Goal: Transaction & Acquisition: Purchase product/service

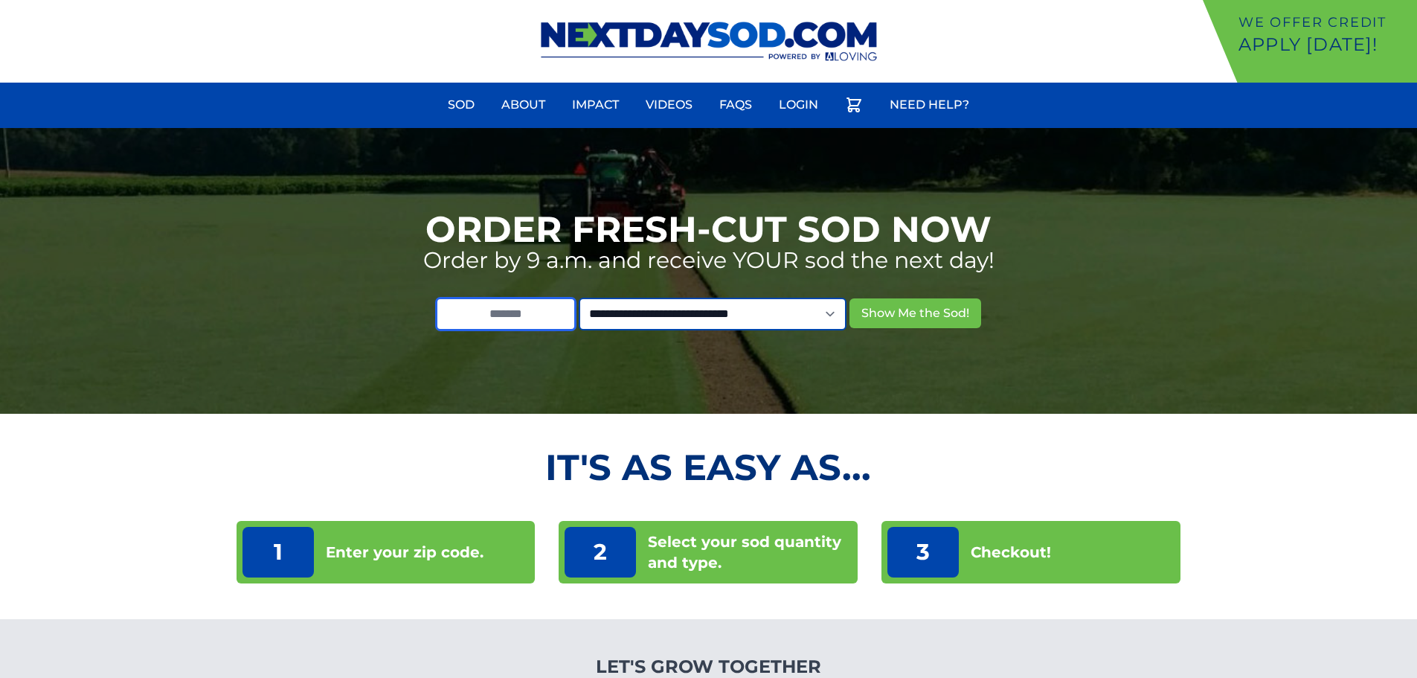
click at [541, 311] on input "text" at bounding box center [506, 314] width 140 height 33
type input "*****"
click at [747, 313] on select "**********" at bounding box center [713, 314] width 268 height 33
select select "**"
click at [594, 298] on select "**********" at bounding box center [713, 314] width 268 height 33
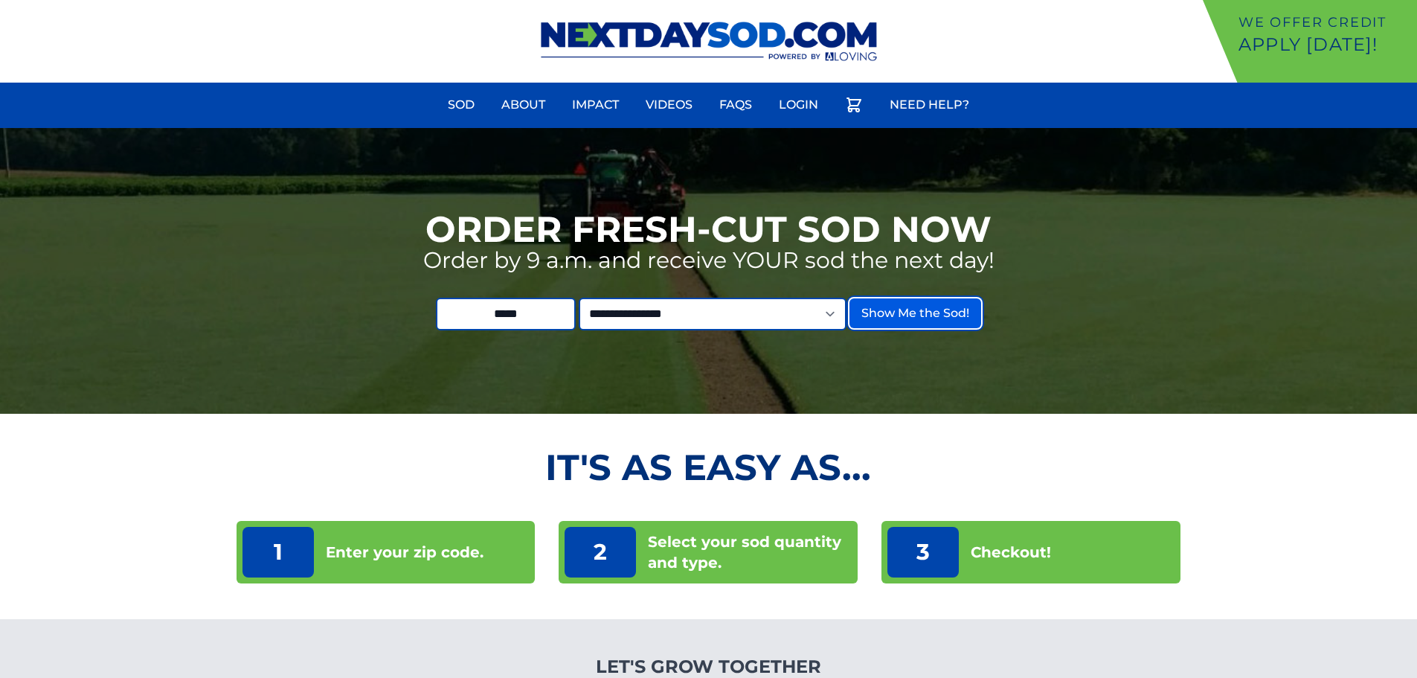
click at [943, 313] on button "Show Me the Sod!" at bounding box center [916, 313] width 132 height 30
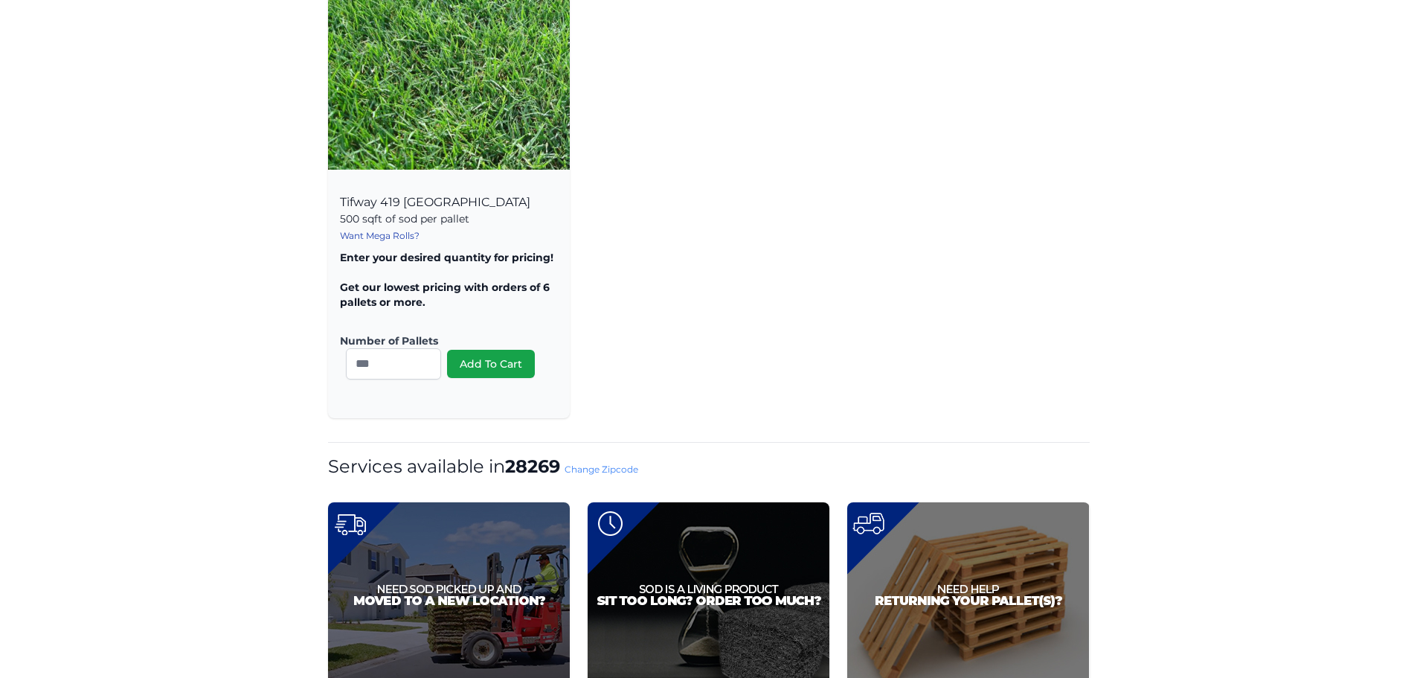
scroll to position [74, 0]
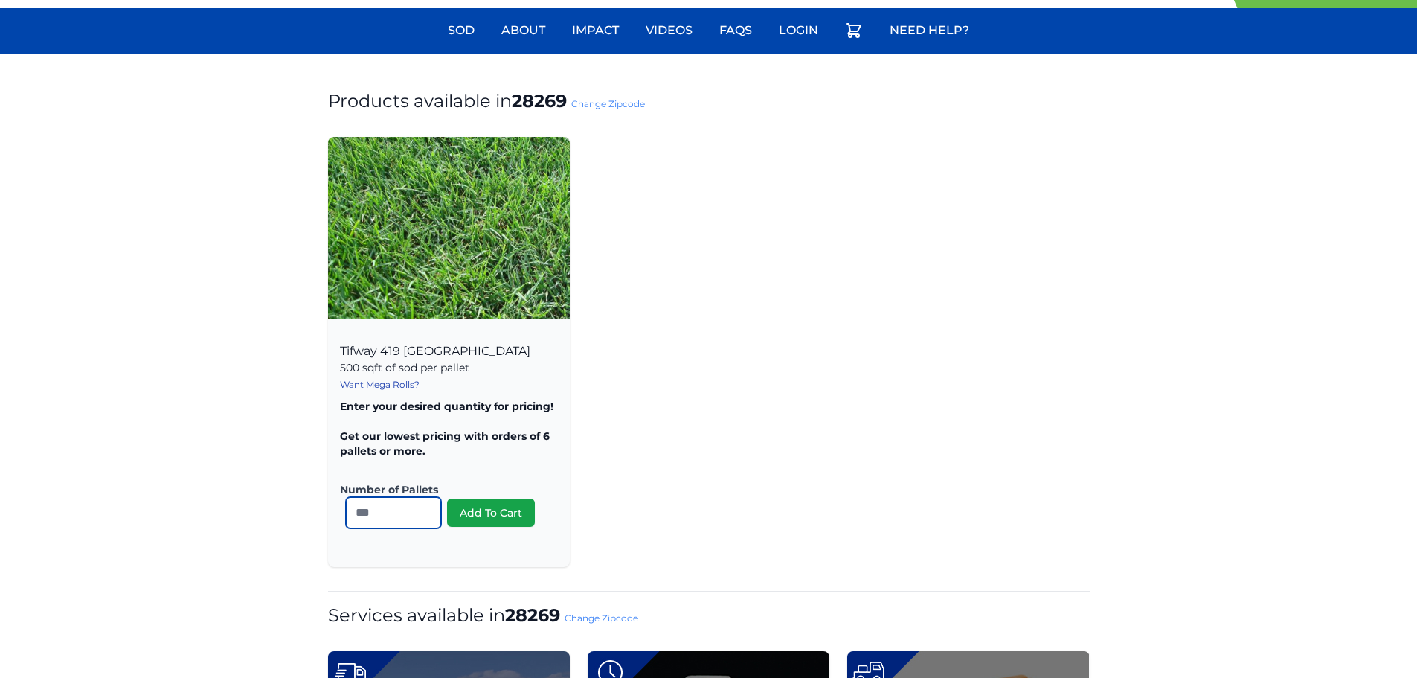
click at [392, 503] on input "number" at bounding box center [393, 512] width 95 height 31
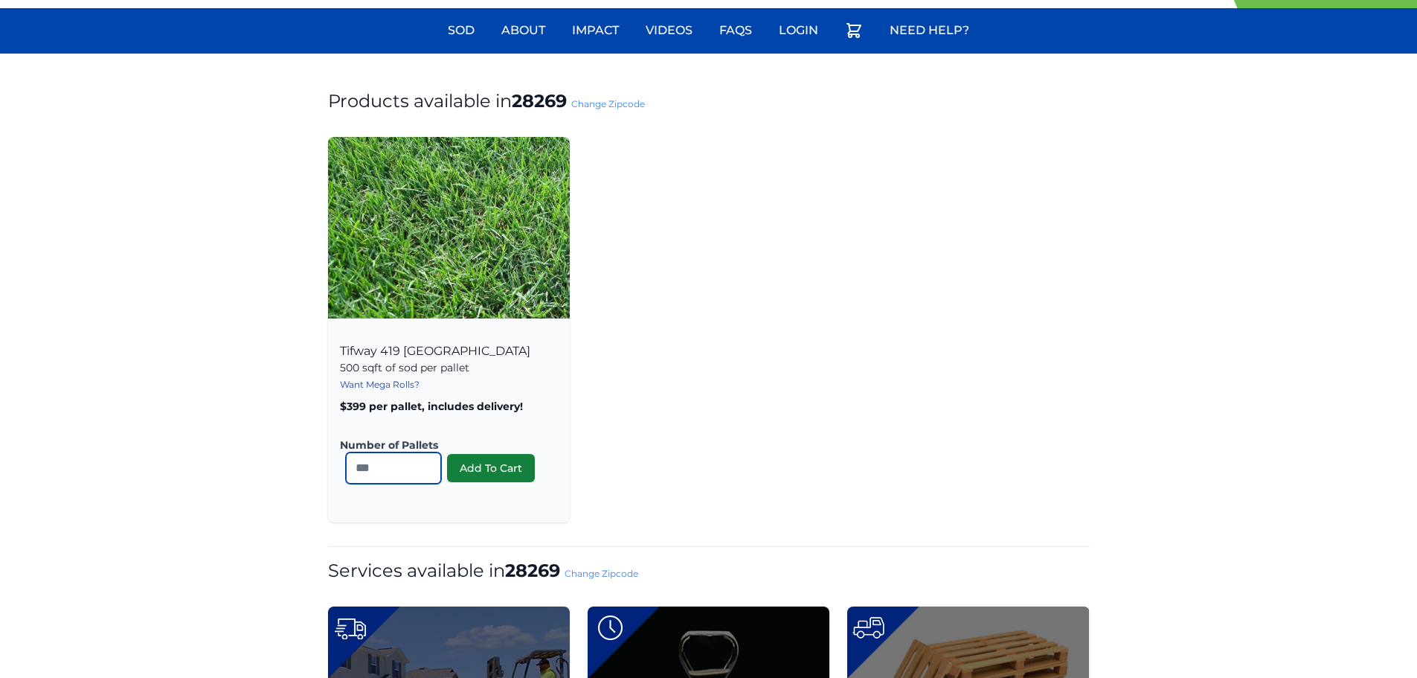
type input "*"
click at [490, 467] on button "Add To Cart" at bounding box center [491, 468] width 88 height 28
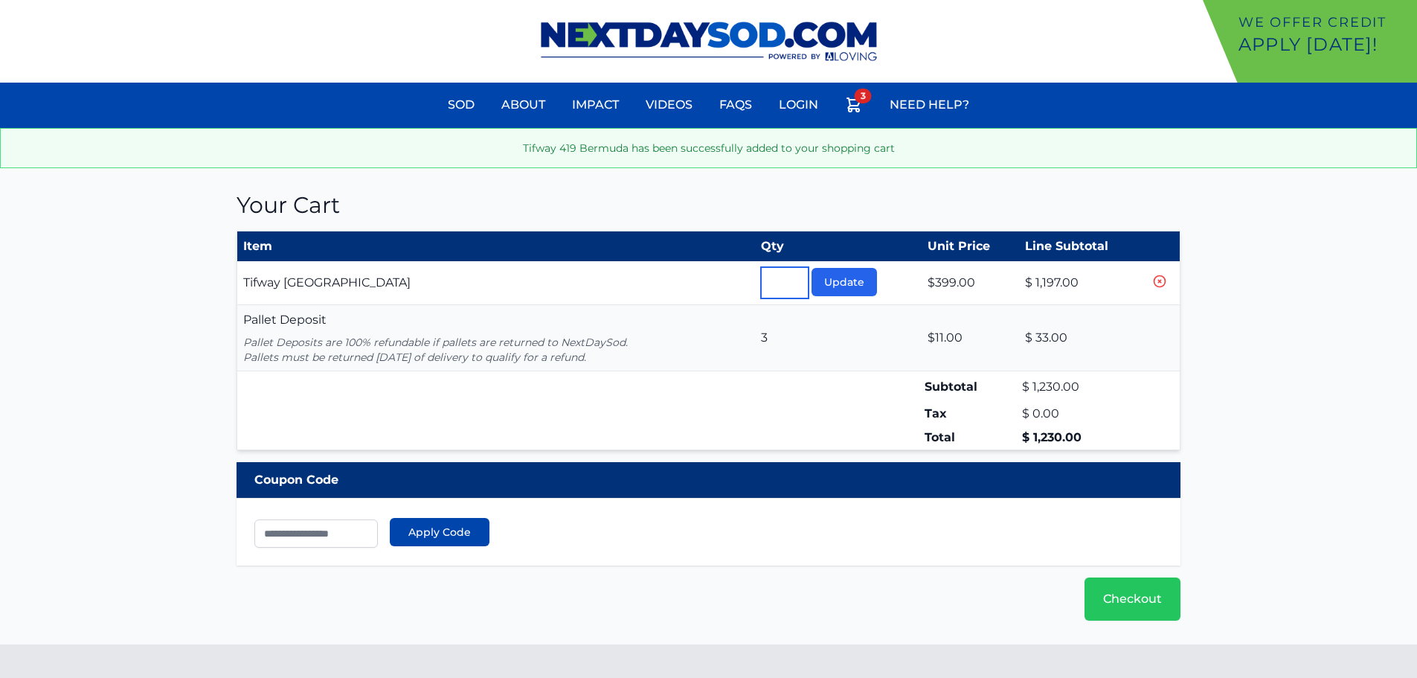
drag, startPoint x: 786, startPoint y: 282, endPoint x: 744, endPoint y: 283, distance: 41.7
click at [746, 282] on tr "Tifway 419 Bermuda Pallet * Update $399.00 $ 1,197.00" at bounding box center [709, 283] width 944 height 44
type input "*"
click at [865, 283] on button "Update" at bounding box center [844, 282] width 65 height 28
drag, startPoint x: 648, startPoint y: 357, endPoint x: 237, endPoint y: 343, distance: 411.7
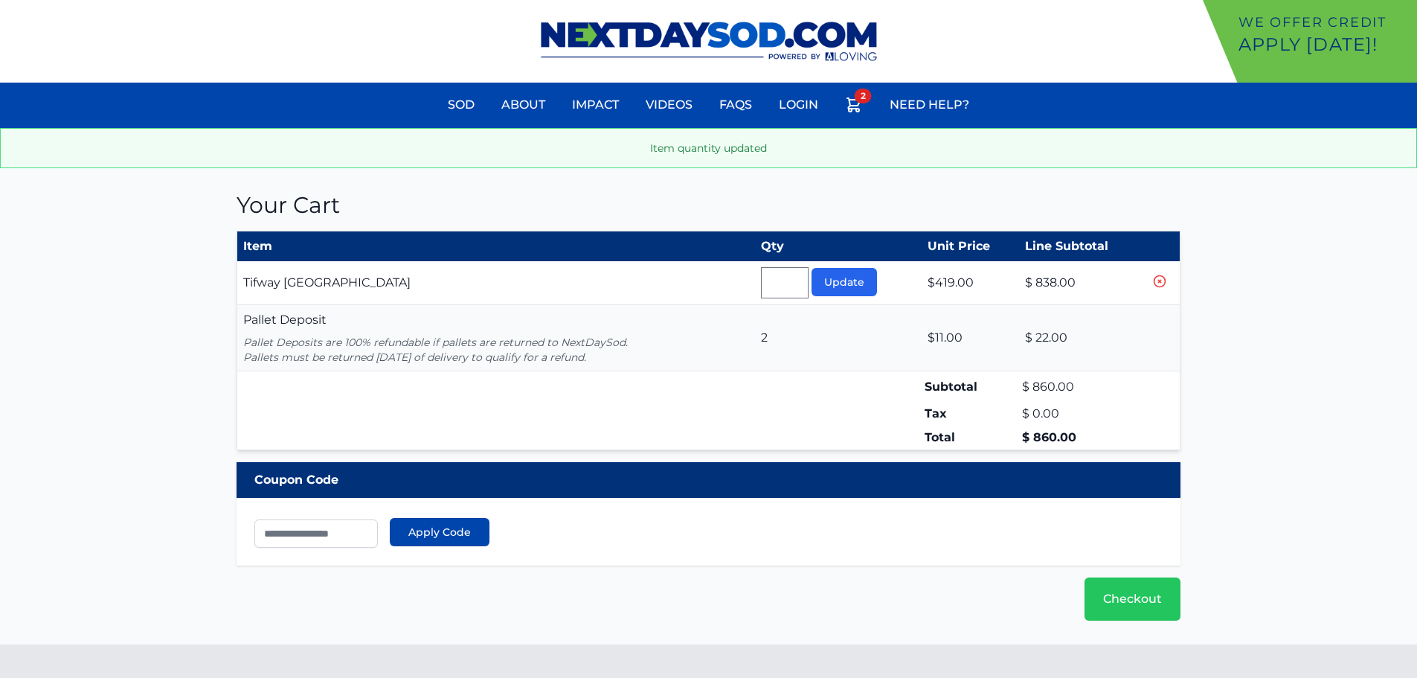
click at [237, 343] on td "Pallet Deposit Pallet Deposits are 100% refundable if pallets are returned to N…" at bounding box center [496, 338] width 519 height 66
click at [160, 356] on section "Your Cart Item Qty Unit Price Line Subtotal Tifway 419 [GEOGRAPHIC_DATA] * Upda…" at bounding box center [708, 406] width 1417 height 476
click at [390, 361] on p "Pallet Deposits are 100% refundable if pallets are returned to NextDaySod. Pall…" at bounding box center [496, 350] width 506 height 30
drag, startPoint x: 499, startPoint y: 355, endPoint x: 237, endPoint y: 327, distance: 264.1
click at [237, 327] on td "Pallet Deposit Pallet Deposits are 100% refundable if pallets are returned to N…" at bounding box center [496, 338] width 519 height 66
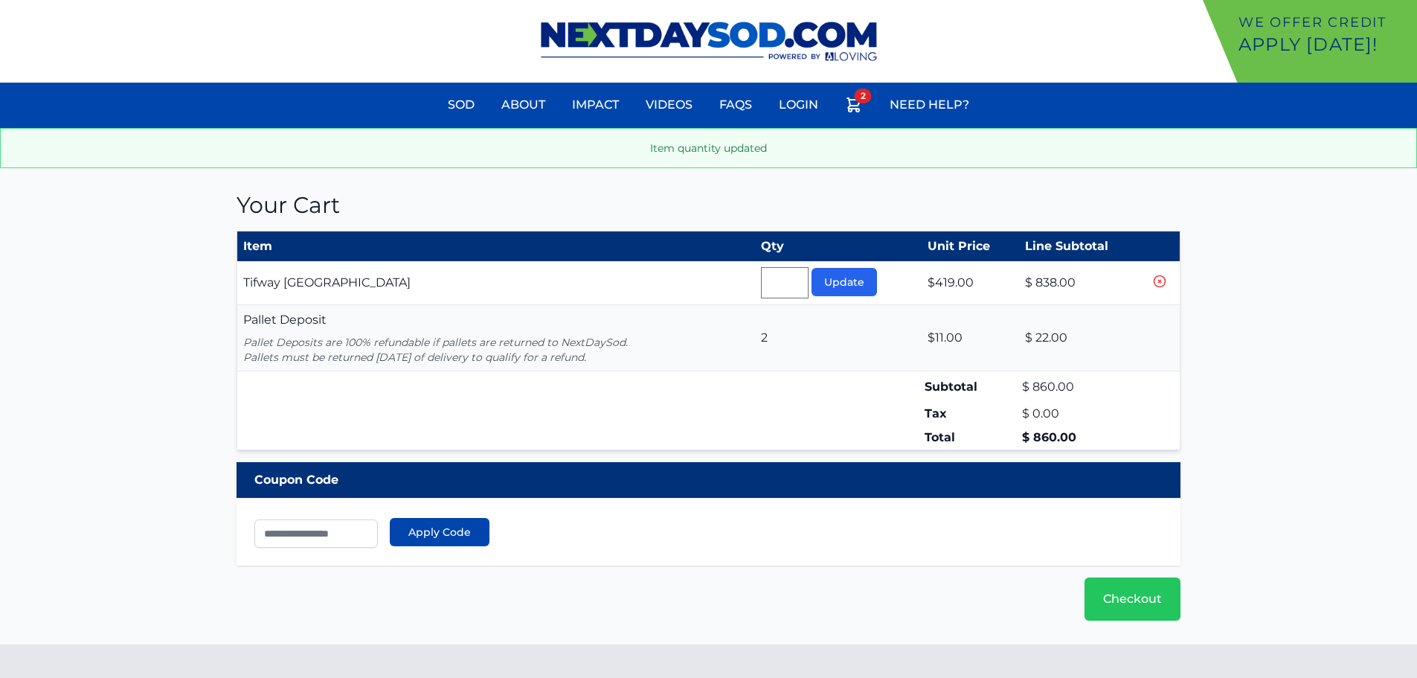
click at [170, 338] on section "Your Cart Item Qty Unit Price Line Subtotal Tifway 419 [GEOGRAPHIC_DATA] * Upda…" at bounding box center [708, 406] width 1417 height 476
drag, startPoint x: 783, startPoint y: 282, endPoint x: 682, endPoint y: 280, distance: 100.5
click at [682, 280] on tr "Tifway [GEOGRAPHIC_DATA] * Update $419.00 $ 838.00" at bounding box center [709, 283] width 944 height 44
click at [699, 222] on div "Your Cart Item Qty Unit Price Line Subtotal Tifway 419 [GEOGRAPHIC_DATA] * Upda…" at bounding box center [709, 406] width 945 height 476
